Goal: Task Accomplishment & Management: Use online tool/utility

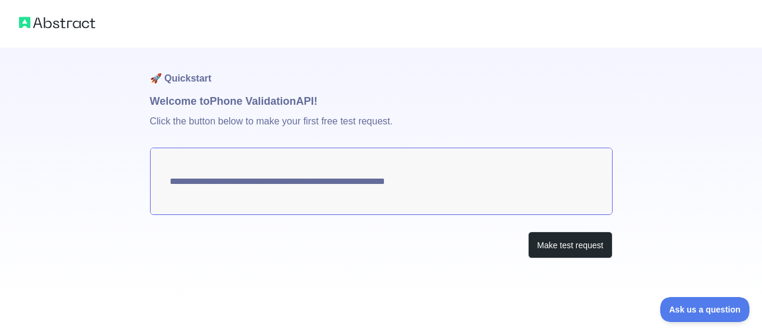
click at [204, 103] on h1 "Welcome to Phone Validation API!" at bounding box center [381, 101] width 463 height 17
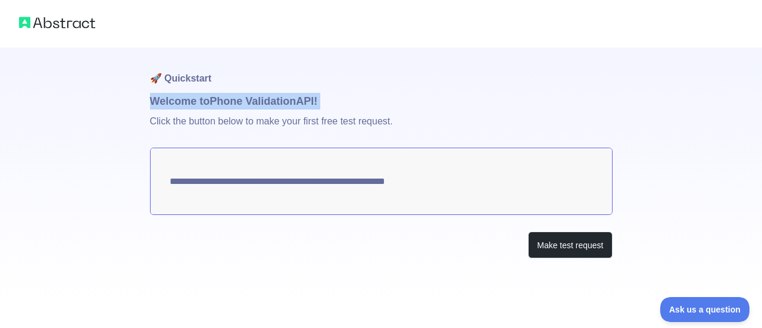
click at [204, 103] on h1 "Welcome to Phone Validation API!" at bounding box center [381, 101] width 463 height 17
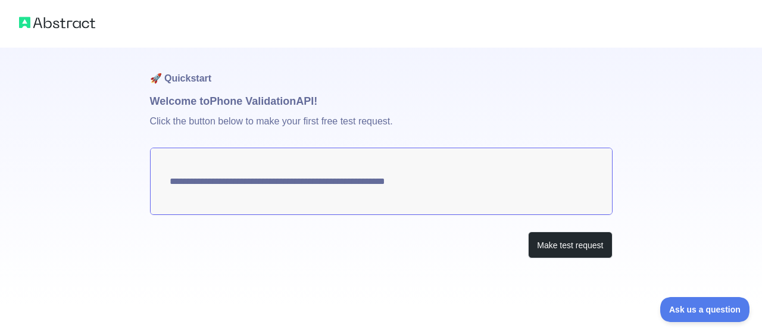
click at [241, 122] on p "Click the button below to make your first free test request." at bounding box center [381, 129] width 463 height 38
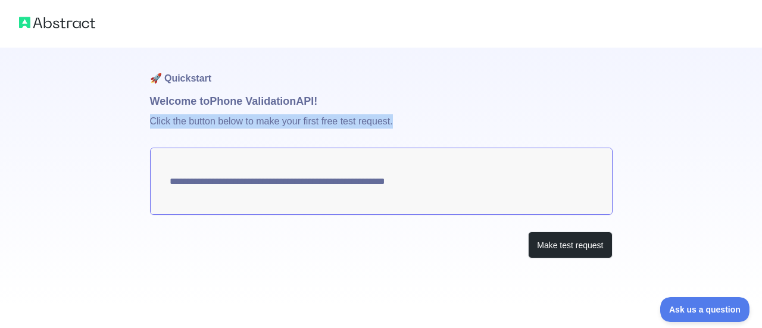
click at [241, 122] on p "Click the button below to make your first free test request." at bounding box center [381, 129] width 463 height 38
click at [312, 182] on textarea "**********" at bounding box center [381, 181] width 463 height 67
click at [304, 182] on textarea "**********" at bounding box center [381, 181] width 463 height 67
click at [287, 119] on p "Click the button below to make your first free test request." at bounding box center [381, 129] width 463 height 38
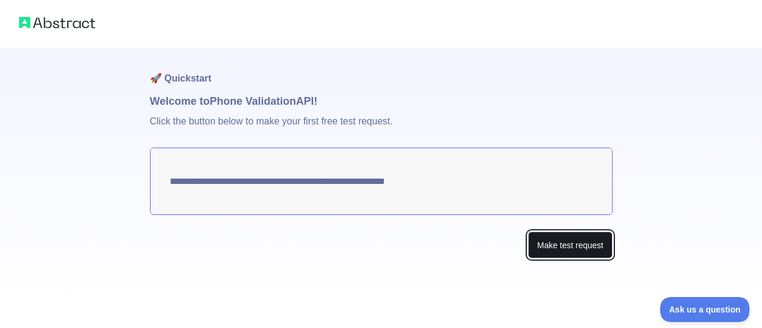
click at [544, 245] on button "Make test request" at bounding box center [570, 245] width 84 height 27
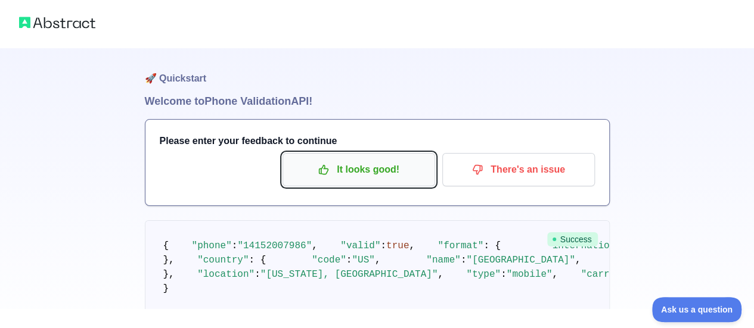
click at [313, 157] on button "It looks good!" at bounding box center [358, 169] width 152 height 33
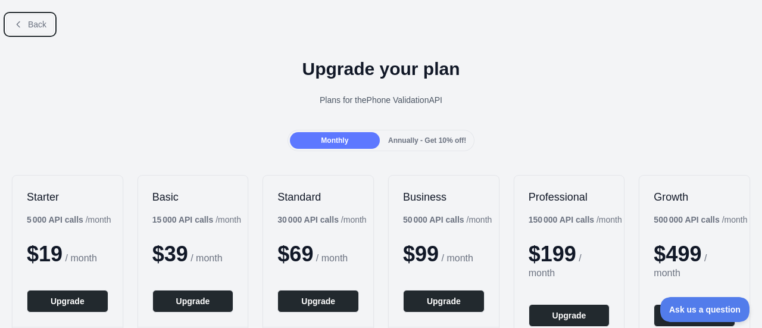
click at [39, 15] on button "Back" at bounding box center [30, 24] width 48 height 20
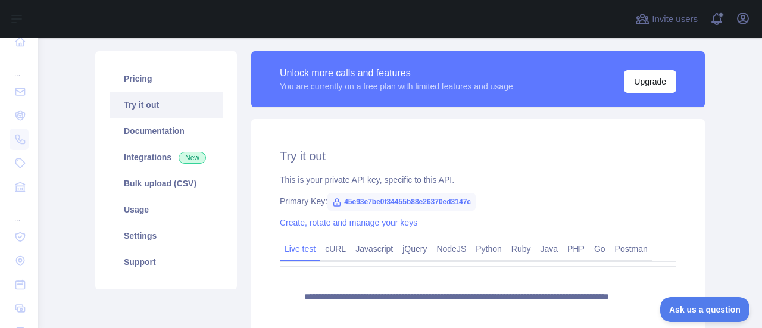
scroll to position [60, 0]
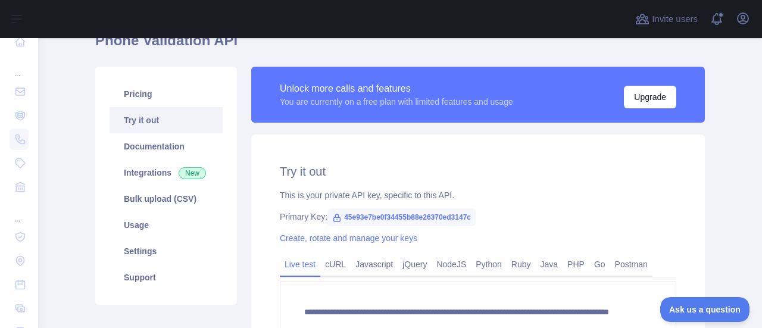
click at [377, 195] on div "This is your private API key, specific to this API." at bounding box center [478, 195] width 397 height 12
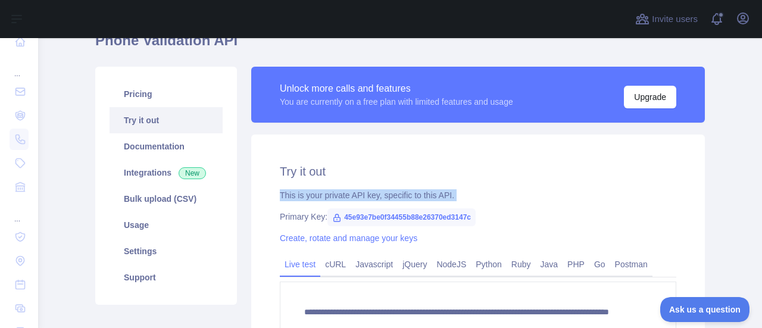
click at [376, 195] on div "This is your private API key, specific to this API." at bounding box center [478, 195] width 397 height 12
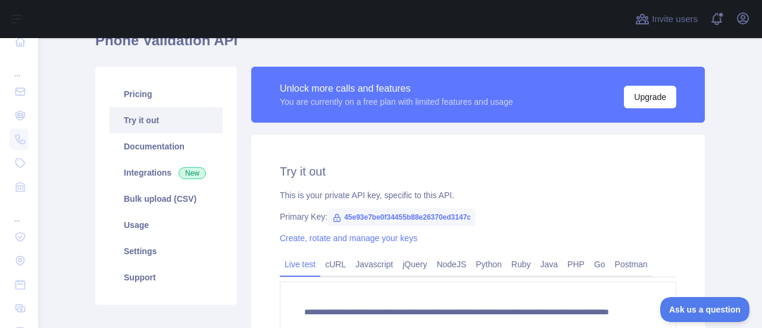
click at [354, 201] on div "**********" at bounding box center [478, 276] width 454 height 283
click at [334, 217] on icon at bounding box center [337, 217] width 7 height 7
click at [346, 216] on span "45e93e7be0f34455b88e26370ed3147c" at bounding box center [402, 217] width 148 height 18
drag, startPoint x: 340, startPoint y: 215, endPoint x: 348, endPoint y: 216, distance: 8.4
click at [348, 216] on span "45e93e7be0f34455b88e26370ed3147c" at bounding box center [402, 217] width 148 height 18
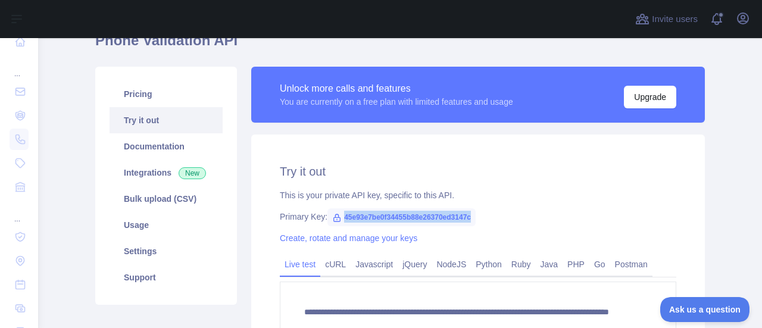
drag, startPoint x: 337, startPoint y: 217, endPoint x: 476, endPoint y: 215, distance: 139.4
click at [477, 215] on div "Primary Key: 45e93e7be0f34455b88e26370ed3147c" at bounding box center [478, 217] width 397 height 12
copy span "45e93e7be0f34455b88e26370ed3147c"
drag, startPoint x: 340, startPoint y: 5, endPoint x: 494, endPoint y: 36, distance: 157.8
click at [494, 36] on div at bounding box center [333, 19] width 571 height 38
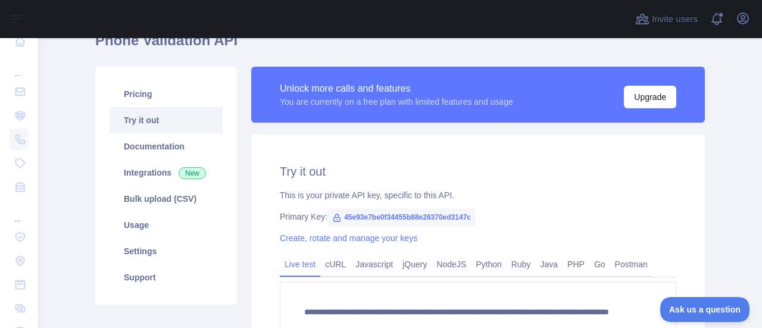
drag, startPoint x: 578, startPoint y: 1, endPoint x: 522, endPoint y: 36, distance: 66.9
click at [480, 58] on div "**********" at bounding box center [400, 228] width 610 height 394
